Goal: Transaction & Acquisition: Purchase product/service

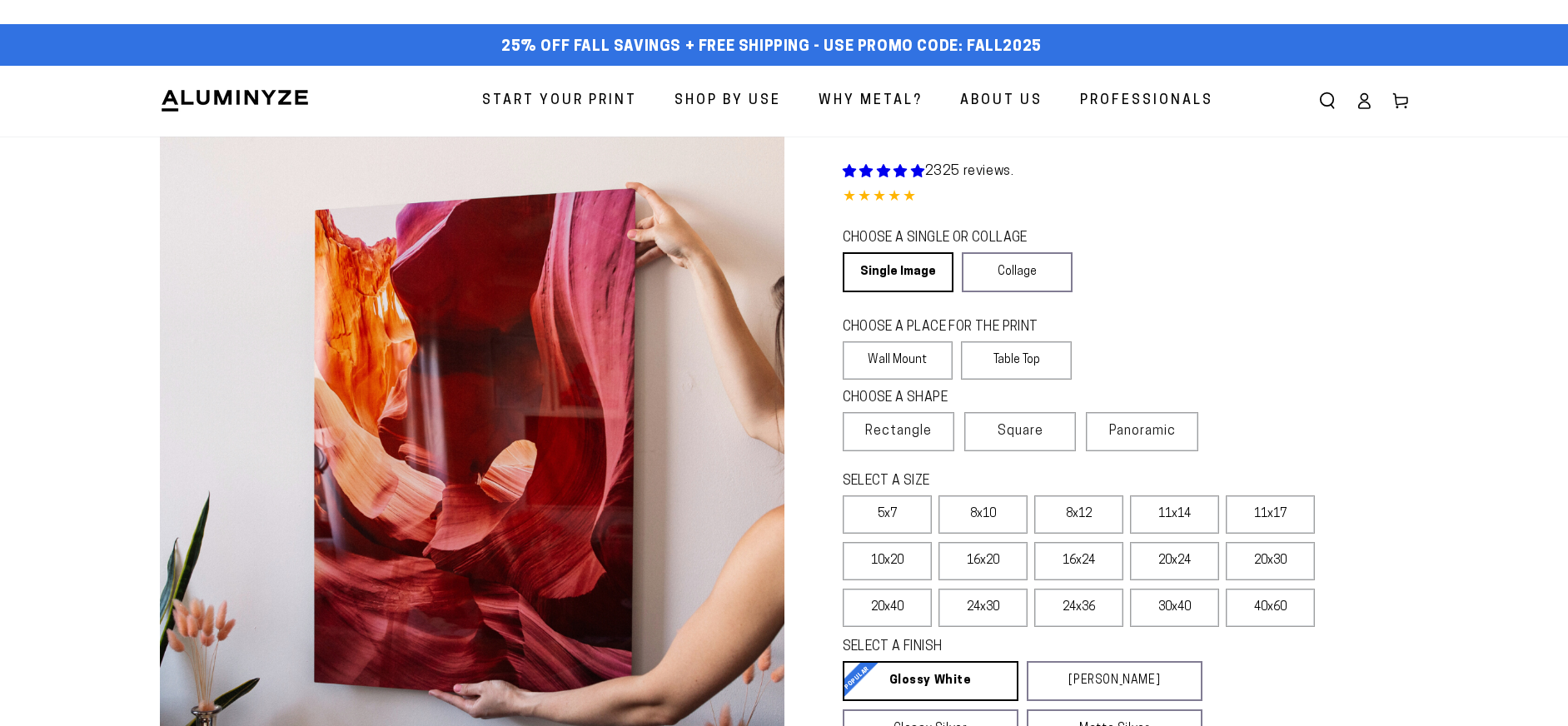
select select "**********"
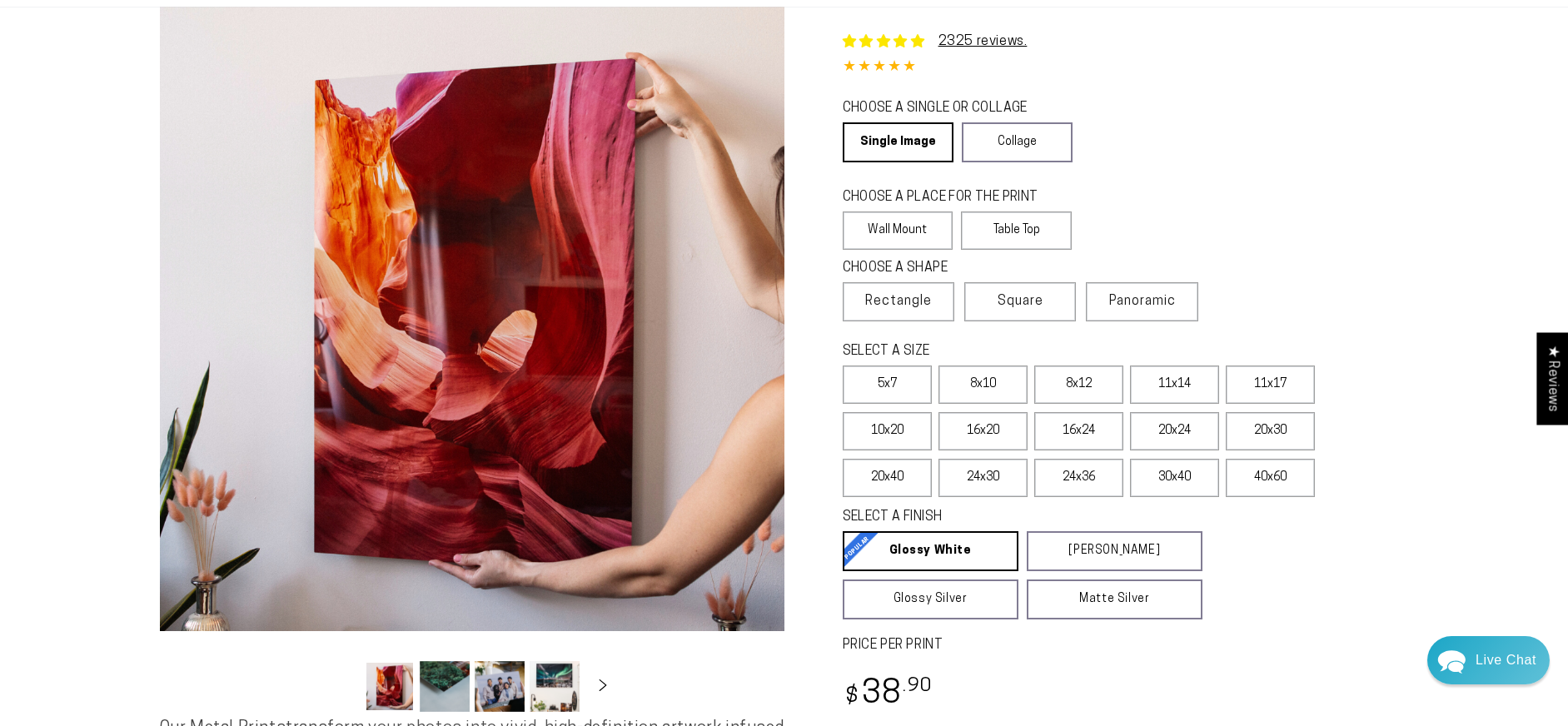
scroll to position [188, 0]
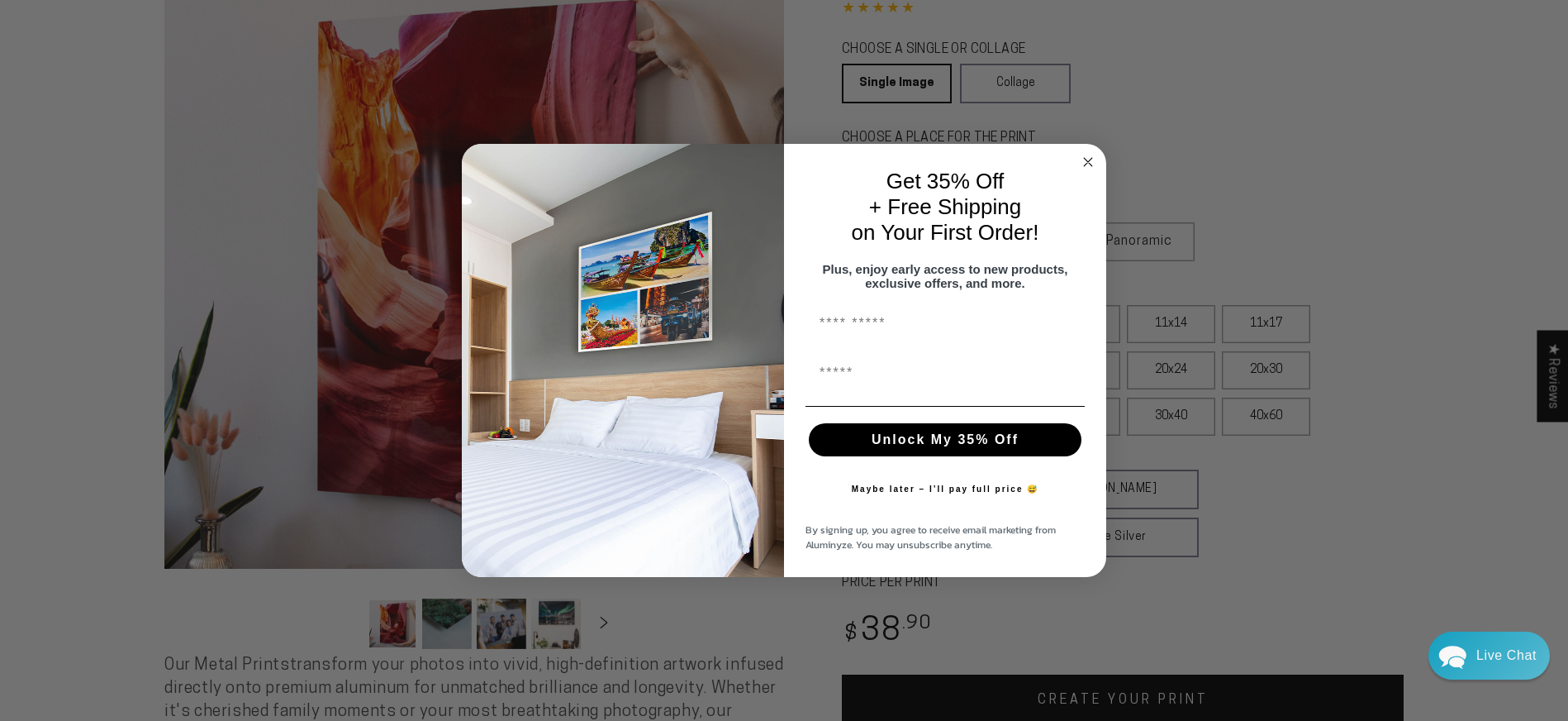
click at [1088, 158] on icon "Close dialog" at bounding box center [1087, 161] width 8 height 8
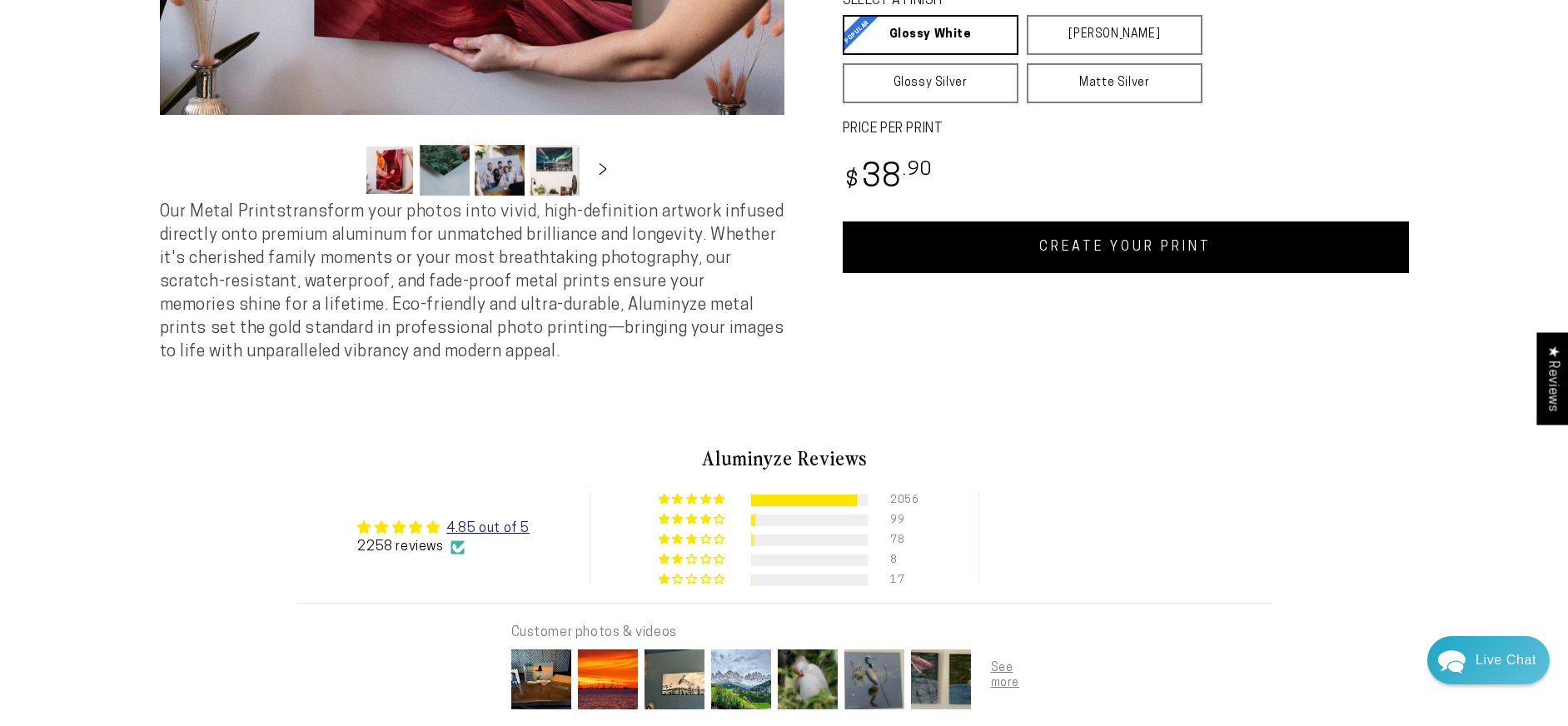
scroll to position [625, 0]
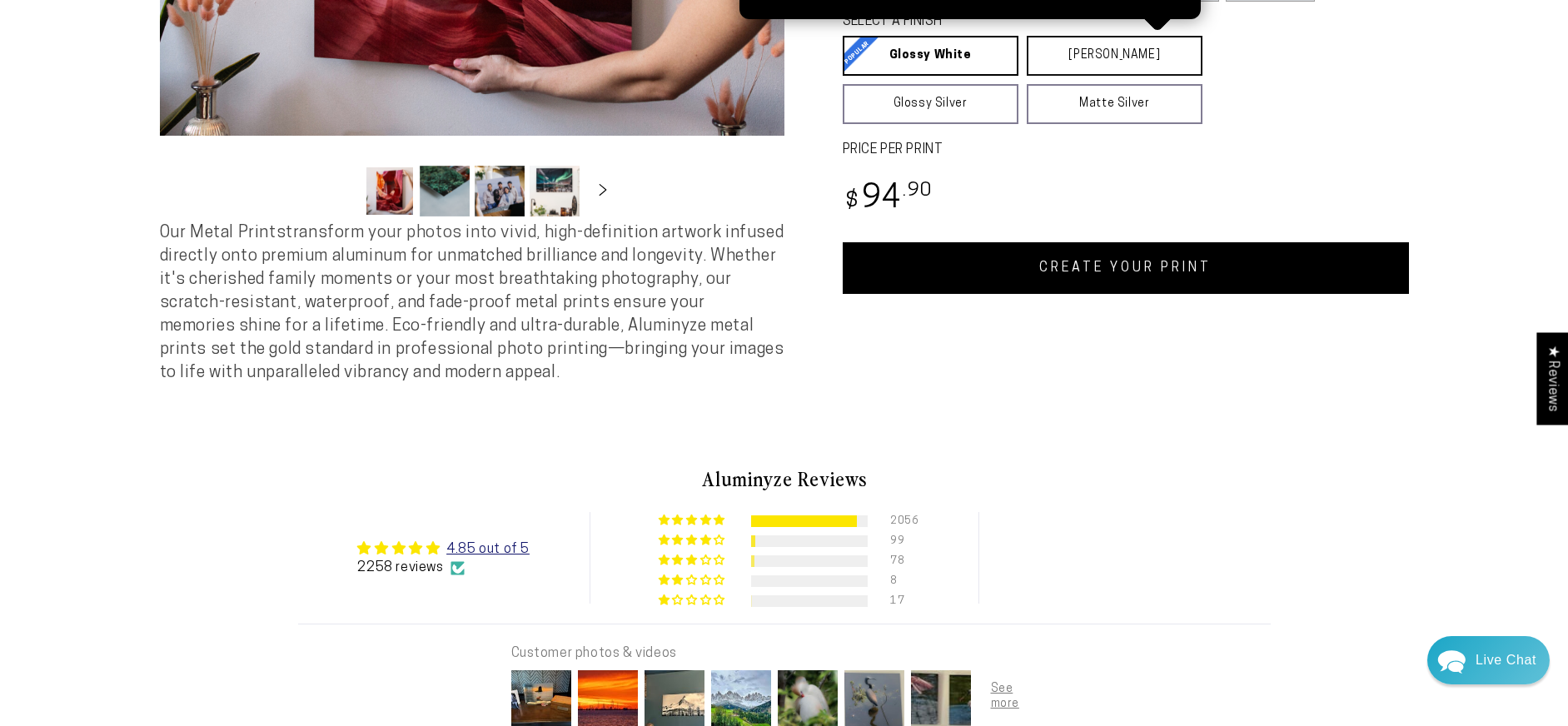
click at [1202, 76] on link "Matte White Matte White Our matte white surface offers a flatter tone and sligh…" at bounding box center [1114, 55] width 176 height 40
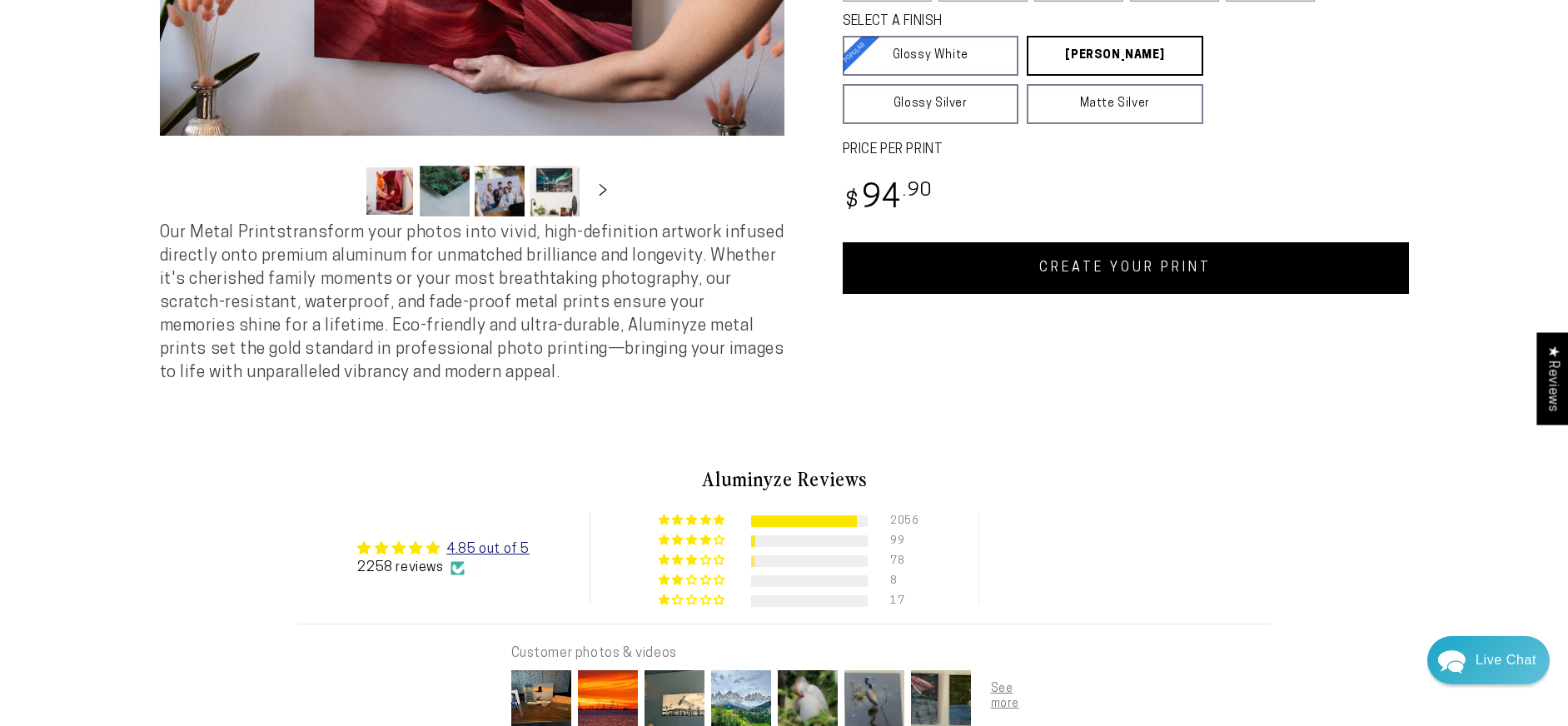
click at [1237, 294] on link "CREATE YOUR PRINT" at bounding box center [1126, 268] width 566 height 52
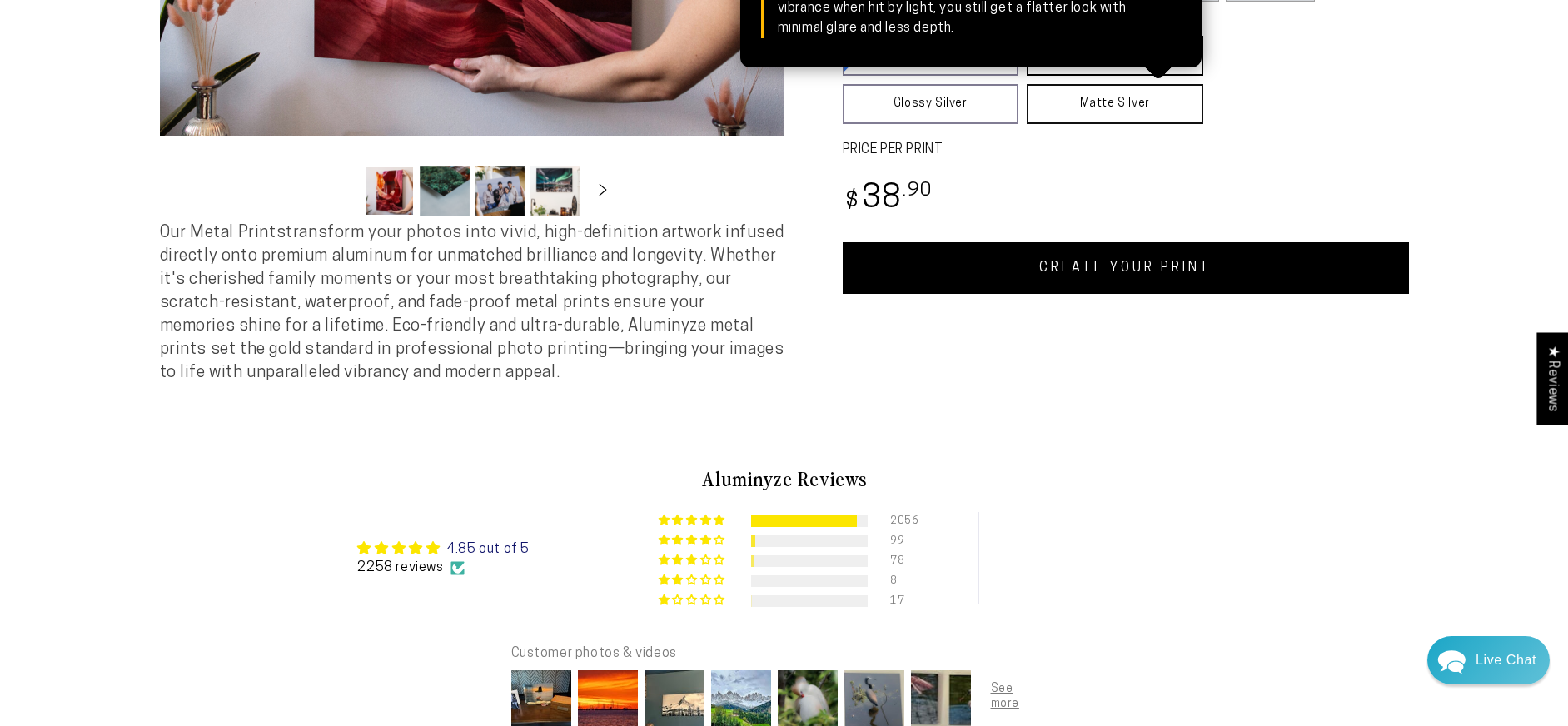
click at [1160, 124] on link "Matte Silver Matte Silver Our raw silver matte aluminum surface adds a fascinat…" at bounding box center [1114, 104] width 177 height 40
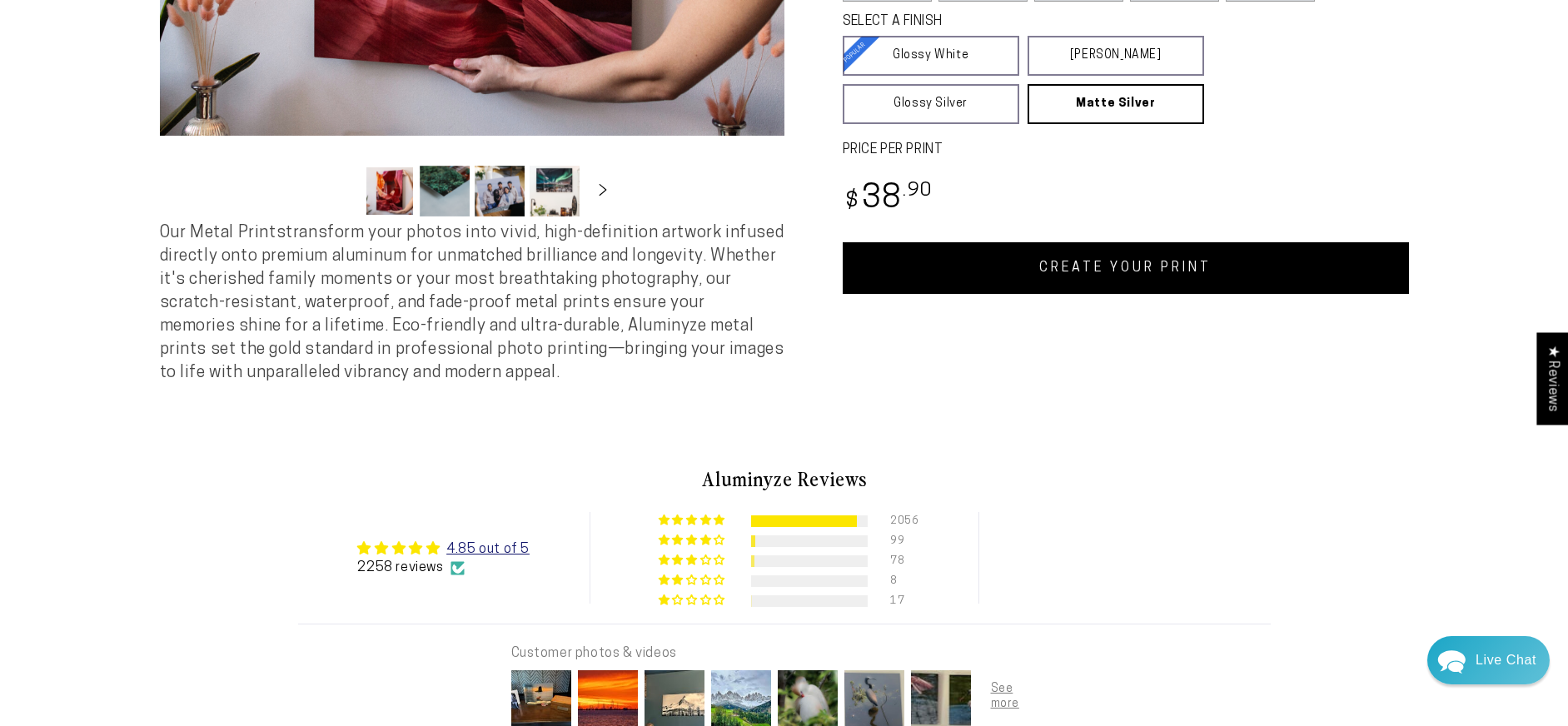
click at [1279, 294] on link "CREATE YOUR PRINT" at bounding box center [1126, 268] width 566 height 52
drag, startPoint x: 1279, startPoint y: 593, endPoint x: 674, endPoint y: 345, distance: 653.9
click at [1166, 294] on link "CREATE YOUR PRINT" at bounding box center [1126, 268] width 566 height 52
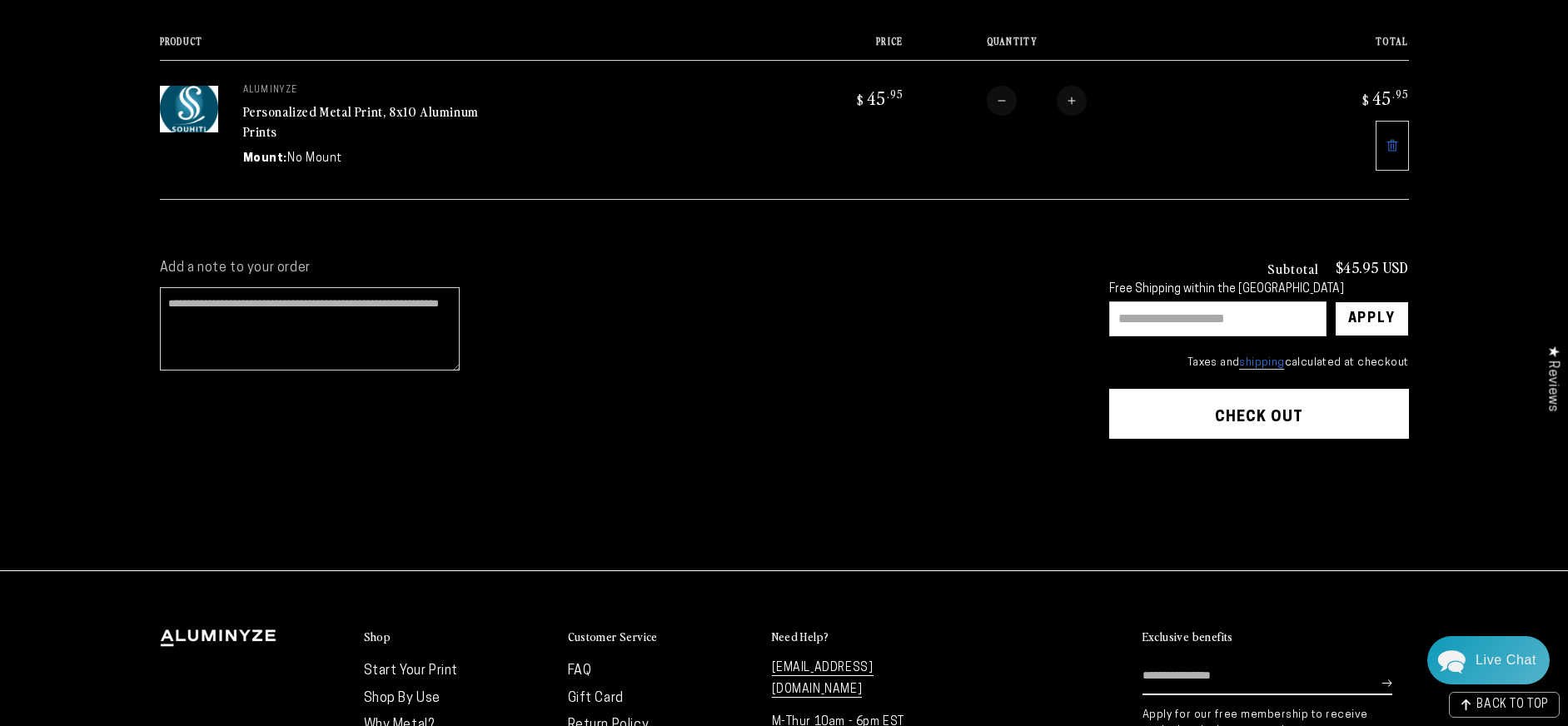
scroll to position [321, 0]
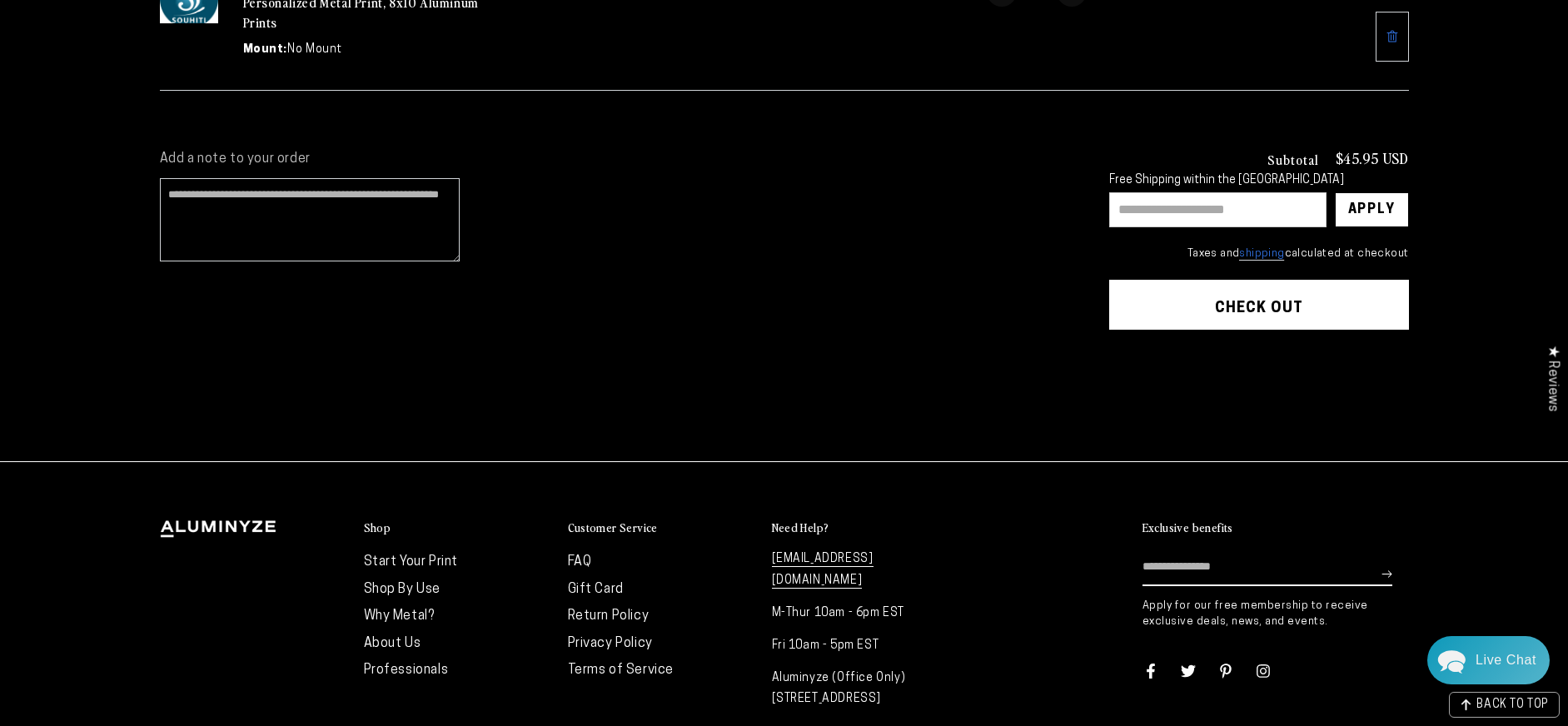
click at [1109, 227] on input "text" at bounding box center [1217, 210] width 217 height 35
type input "*******"
click at [1396, 227] on div "Apply" at bounding box center [1372, 210] width 47 height 33
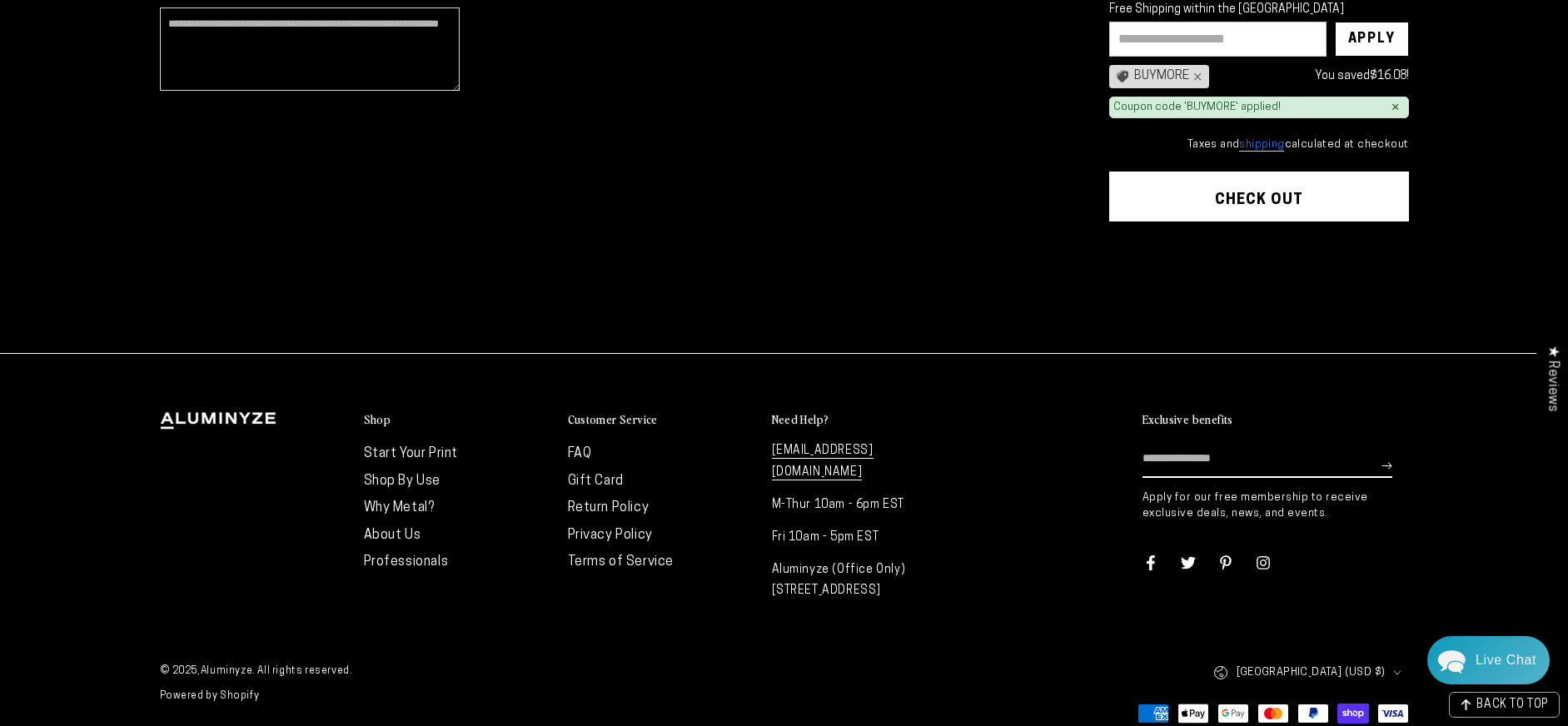
scroll to position [610, 0]
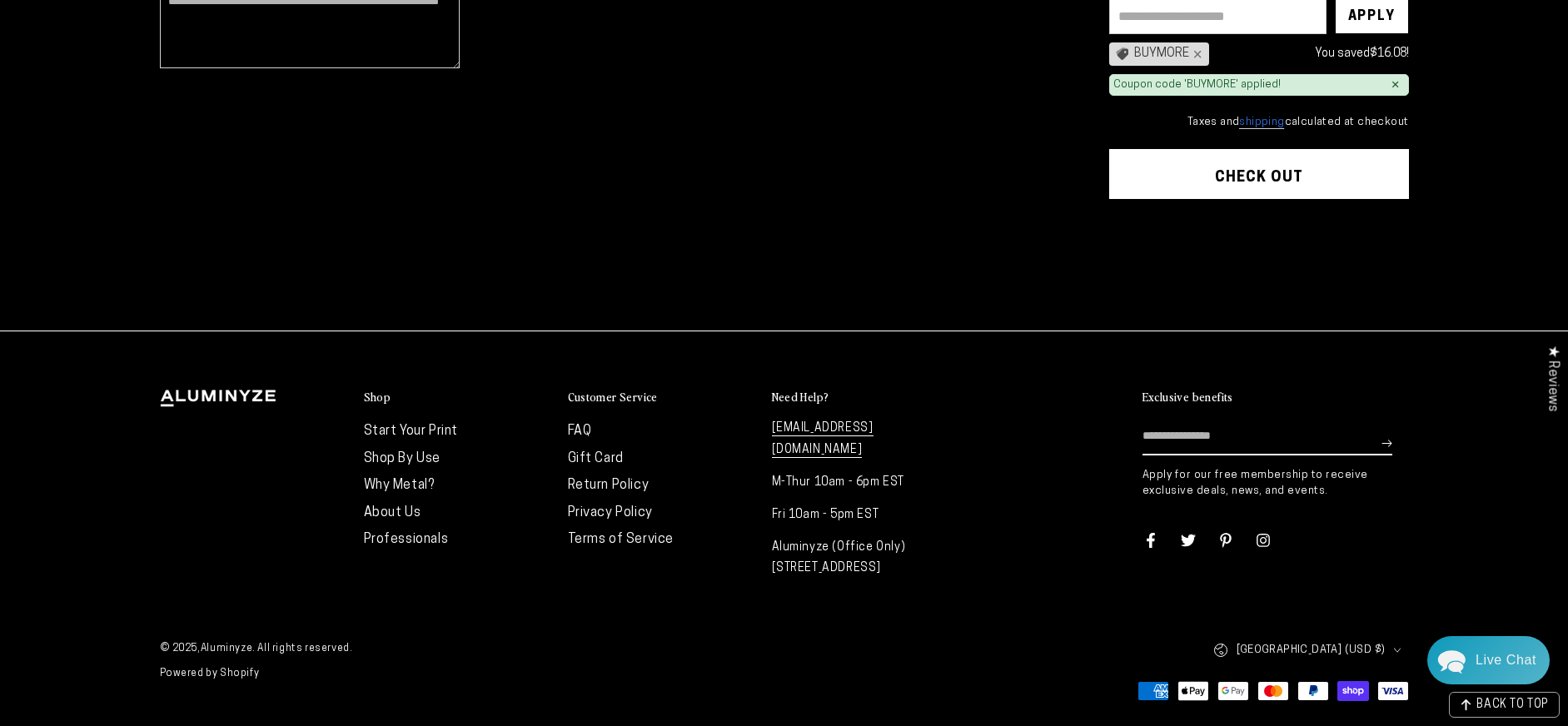
click at [1168, 199] on button "Check out" at bounding box center [1258, 173] width 300 height 50
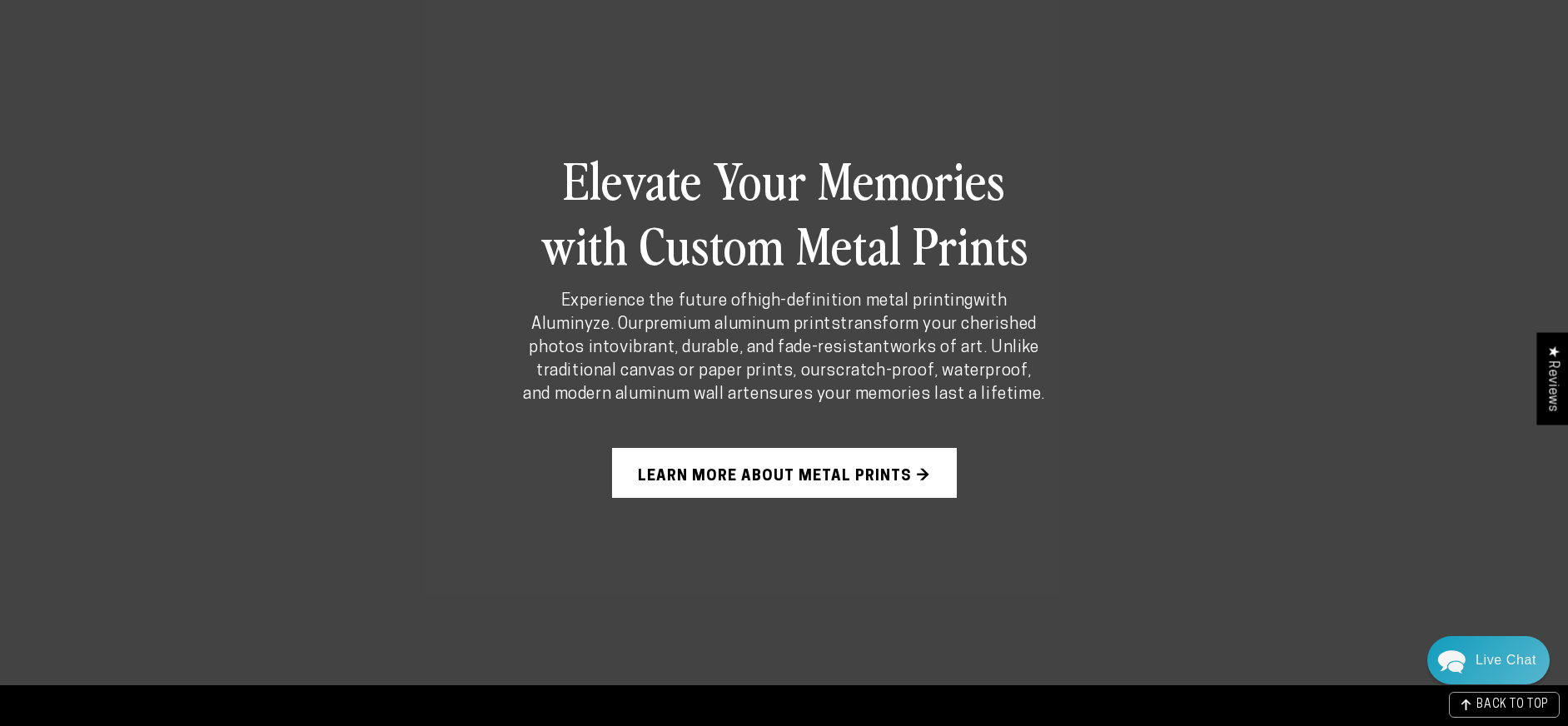
scroll to position [1324, 0]
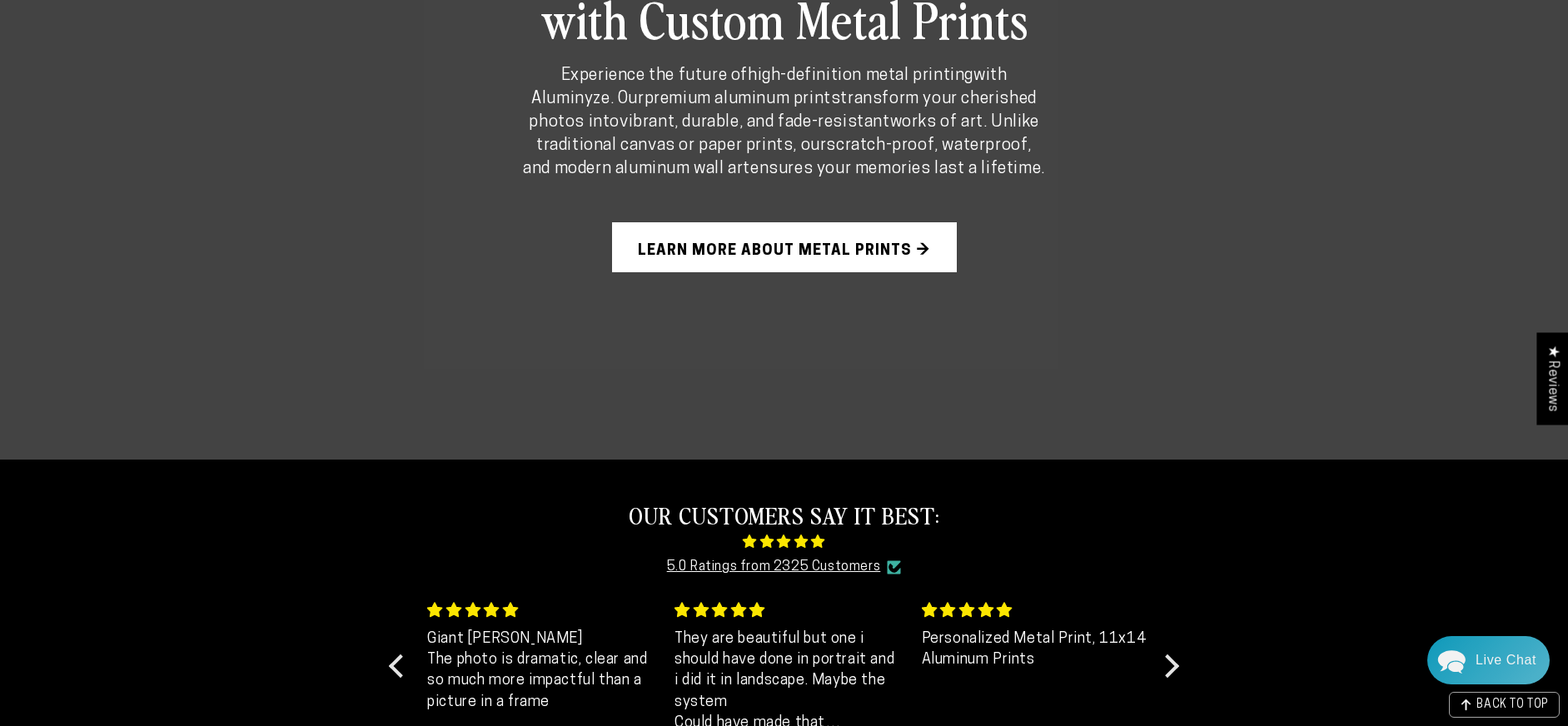
click at [748, 272] on link "Learn More About Metal Prints →" at bounding box center [784, 247] width 345 height 50
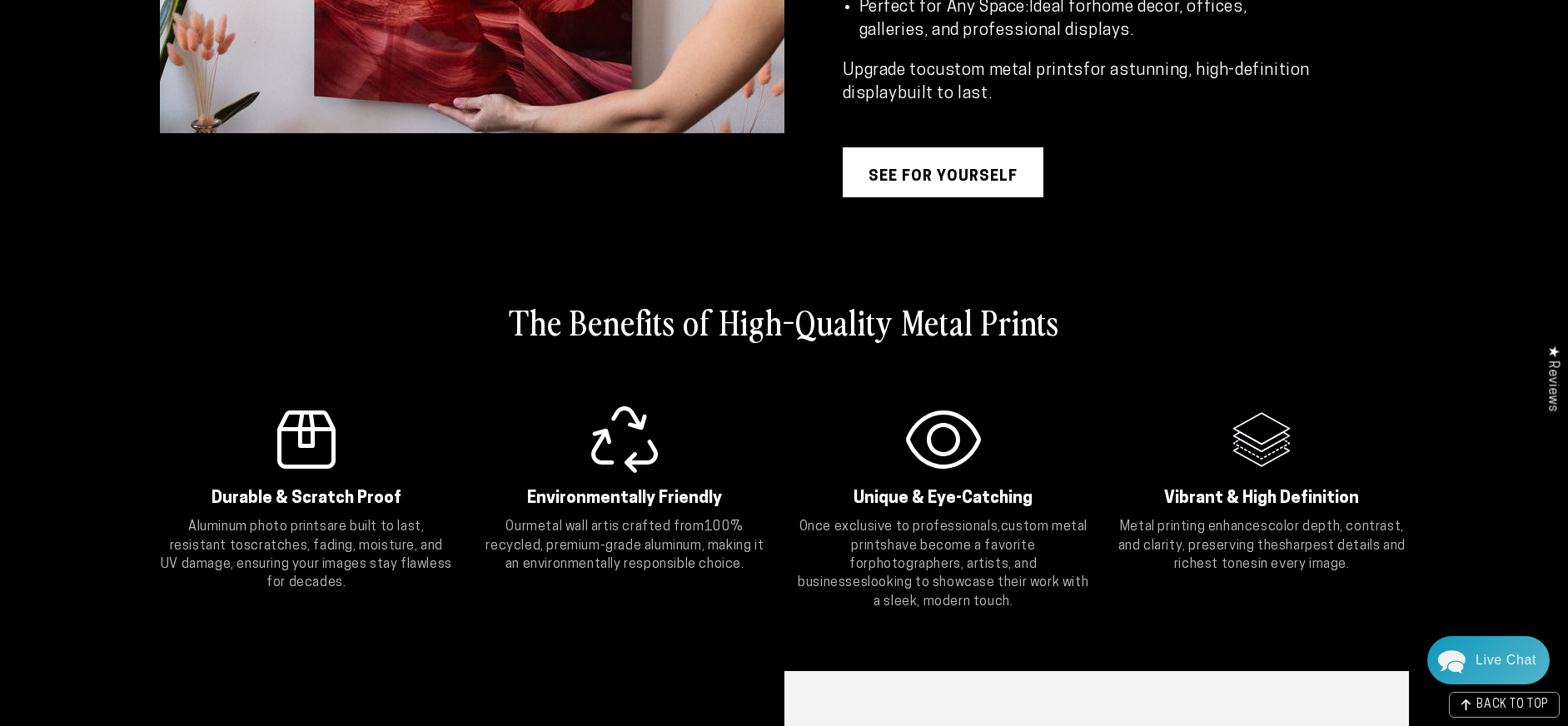
scroll to position [2100, 0]
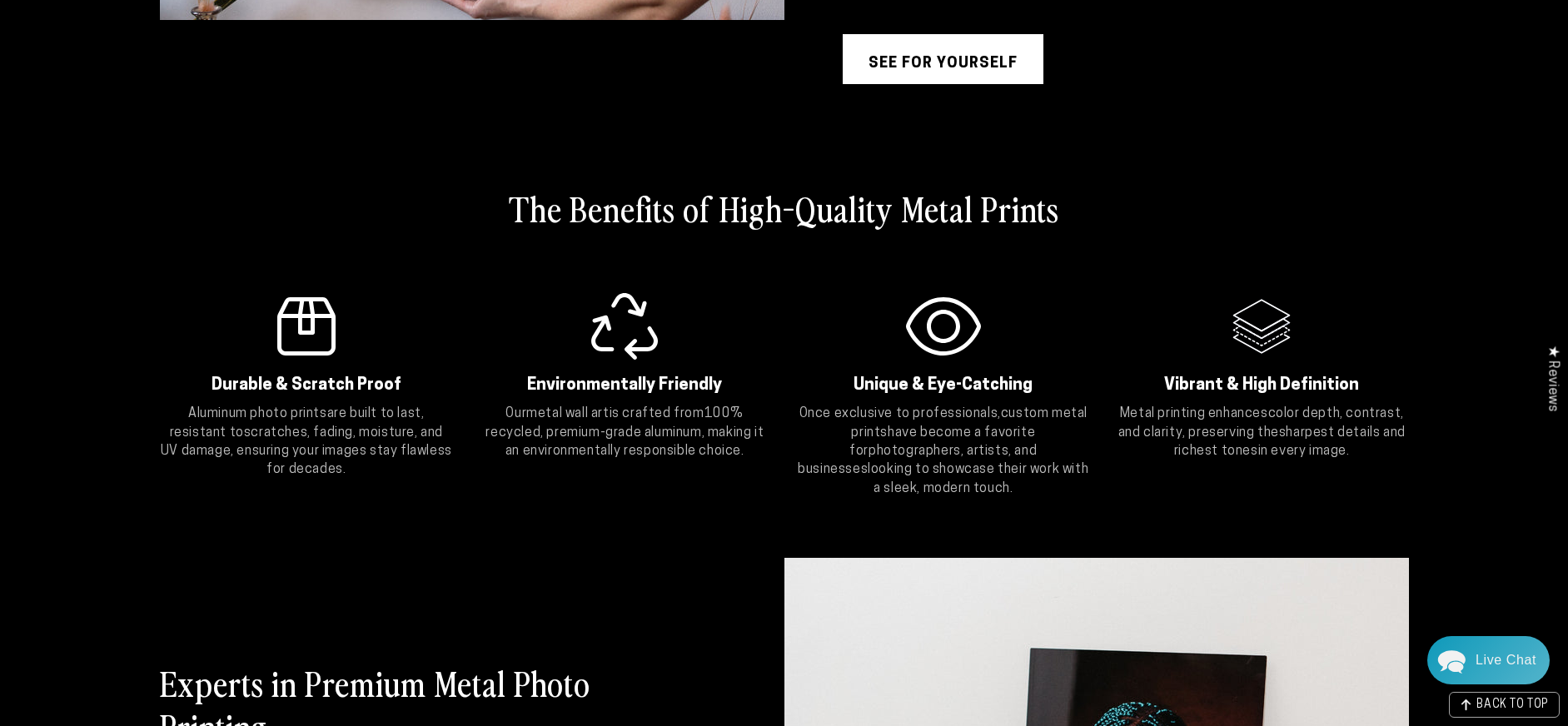
click at [1010, 84] on link "see for yourself" at bounding box center [943, 59] width 201 height 50
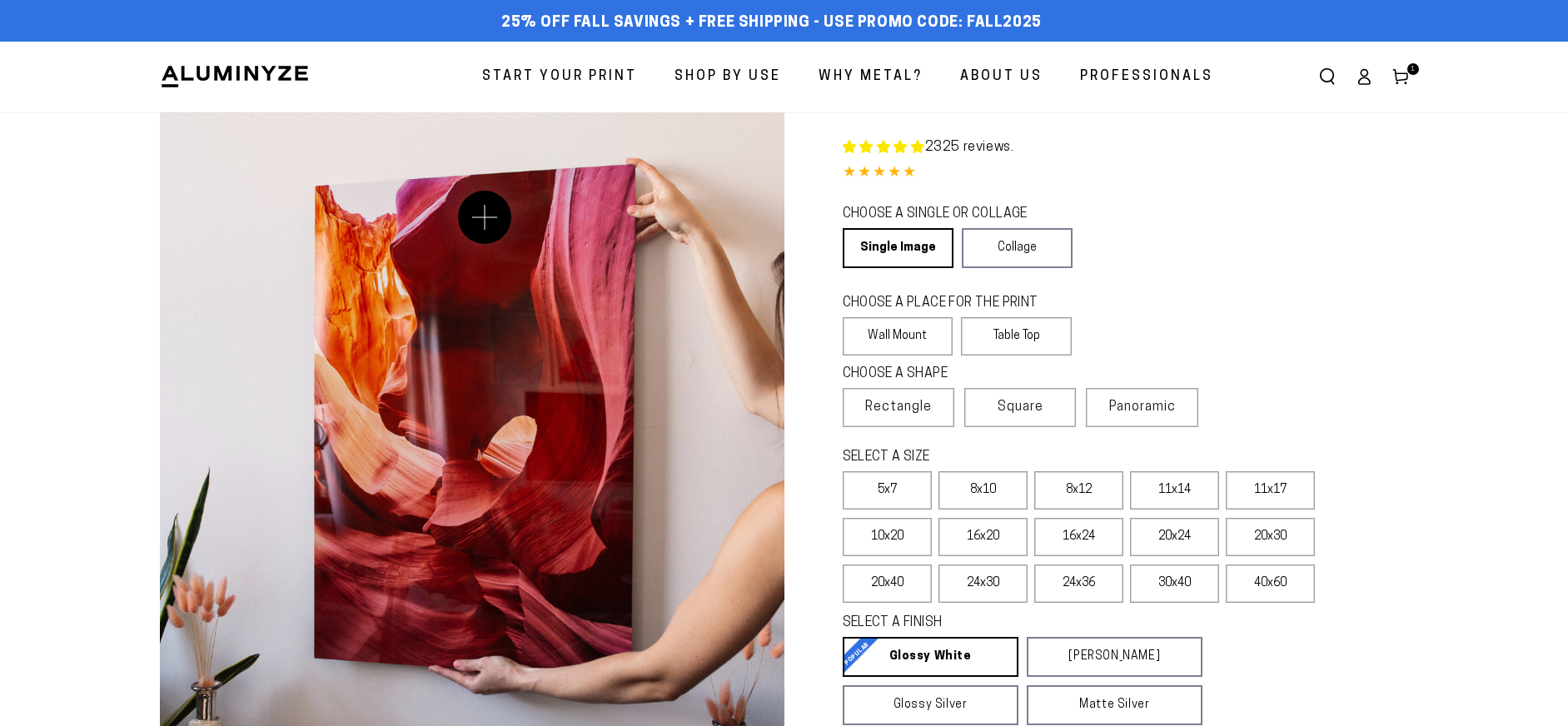
select select "**********"
